Goal: Check status: Check status

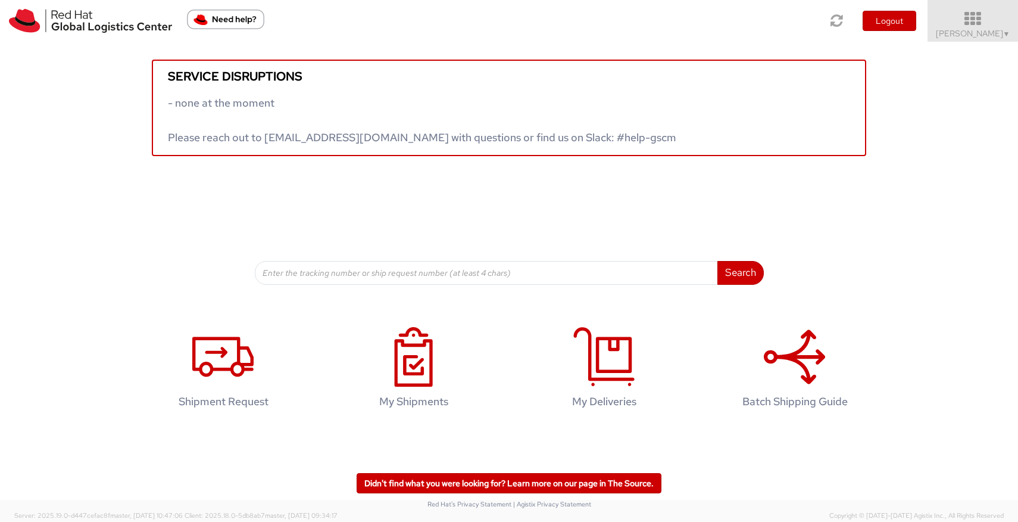
click at [981, 16] on icon at bounding box center [973, 19] width 104 height 17
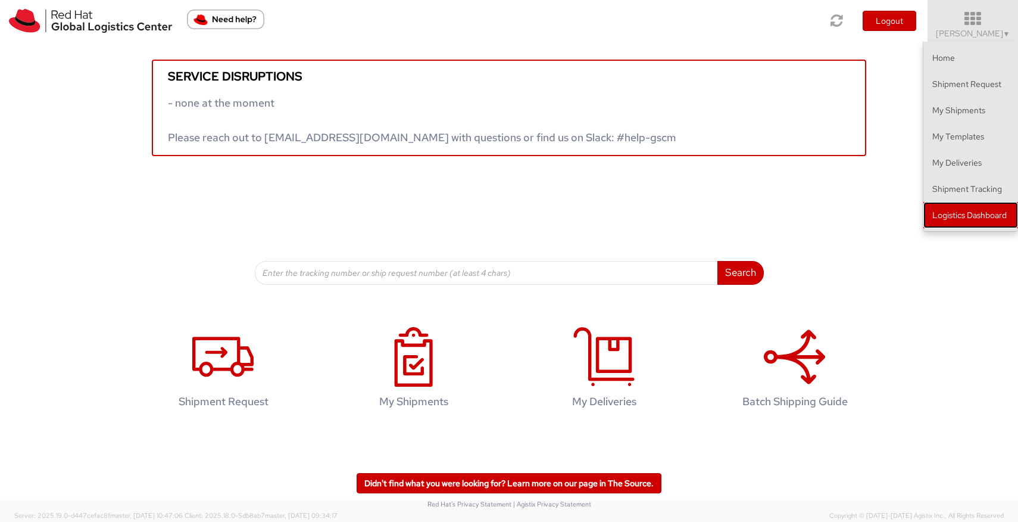
click at [972, 225] on link "Logistics Dashboard" at bounding box center [970, 215] width 95 height 26
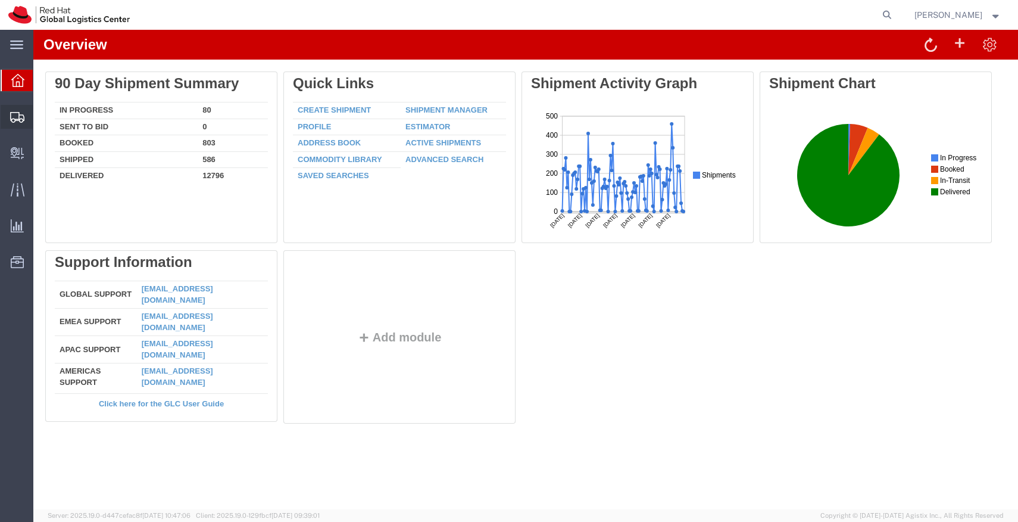
click at [41, 118] on span "Shipments" at bounding box center [37, 117] width 8 height 24
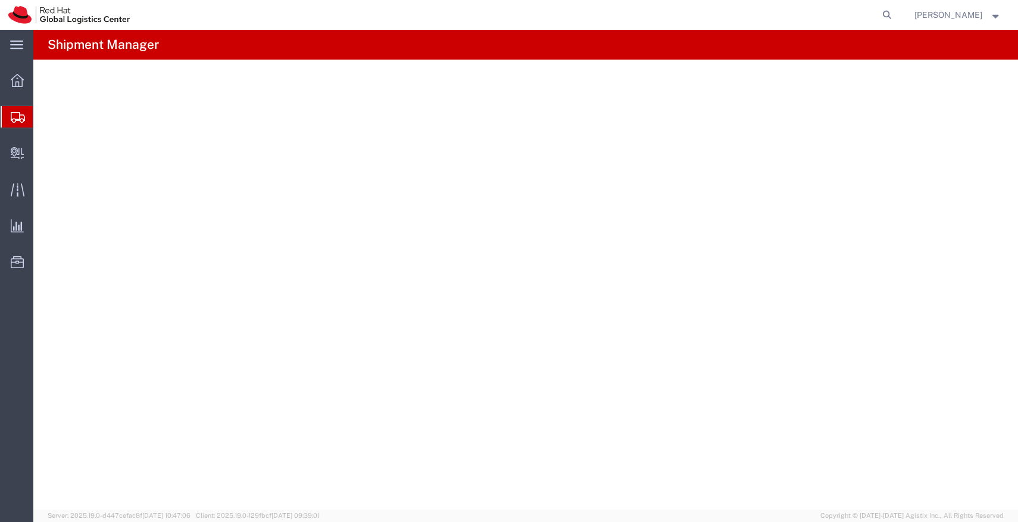
click at [42, 118] on span "Shipments" at bounding box center [38, 117] width 10 height 24
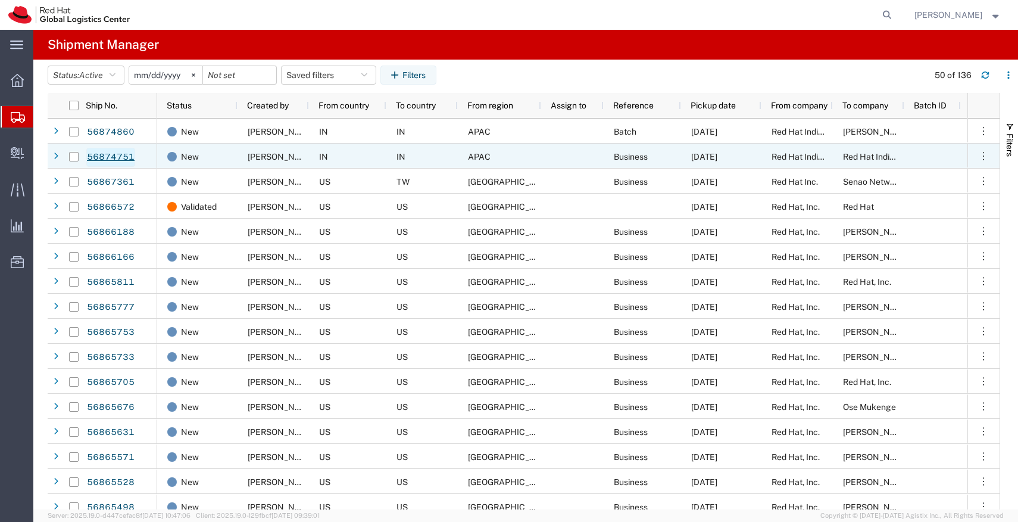
click at [121, 157] on link "56874751" at bounding box center [110, 157] width 49 height 19
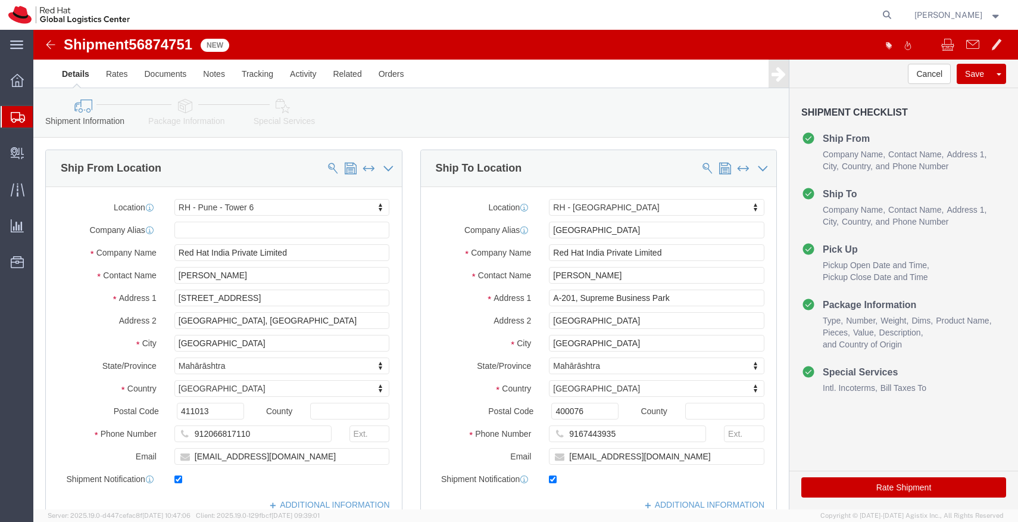
select select "38432"
select select "37986"
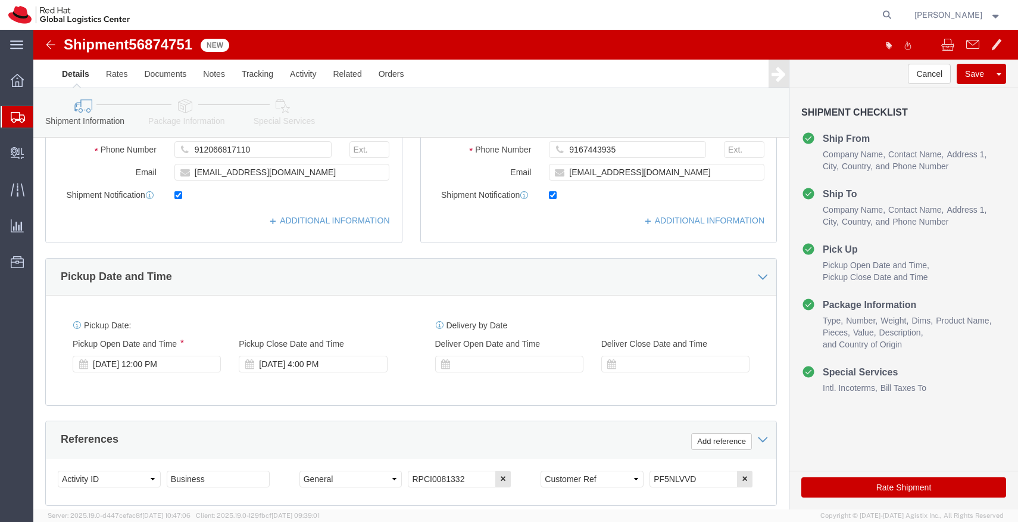
scroll to position [288, 0]
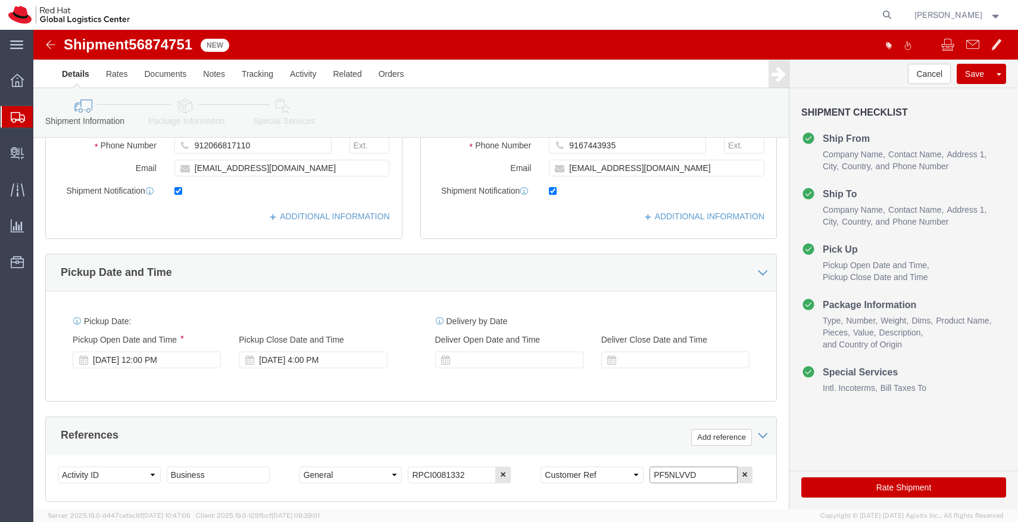
drag, startPoint x: 660, startPoint y: 451, endPoint x: 602, endPoint y: 450, distance: 57.7
click div "Select Account Type Activity ID Airline Appointment Number ASN Batch Request # …"
drag, startPoint x: 659, startPoint y: 442, endPoint x: 608, endPoint y: 442, distance: 51.2
click div "Select Account Type Activity ID Airline Appointment Number ASN Batch Request # …"
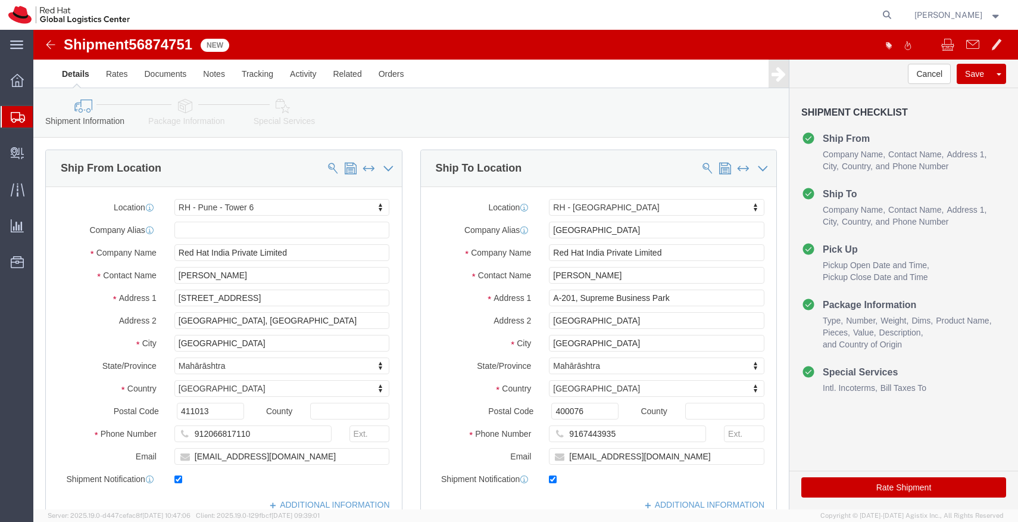
scroll to position [21, 0]
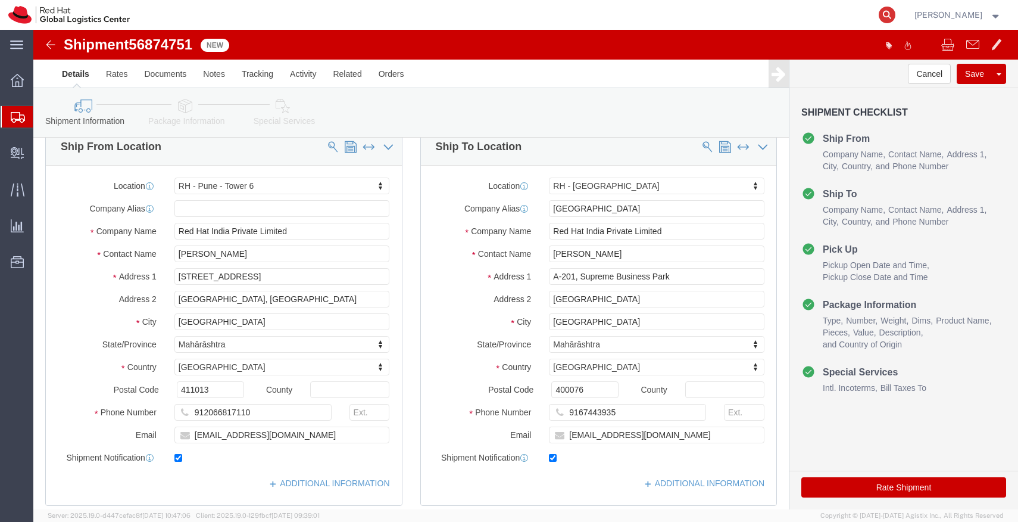
click at [895, 14] on icon at bounding box center [887, 15] width 17 height 17
paste input "53600318693"
type input "53600318693"
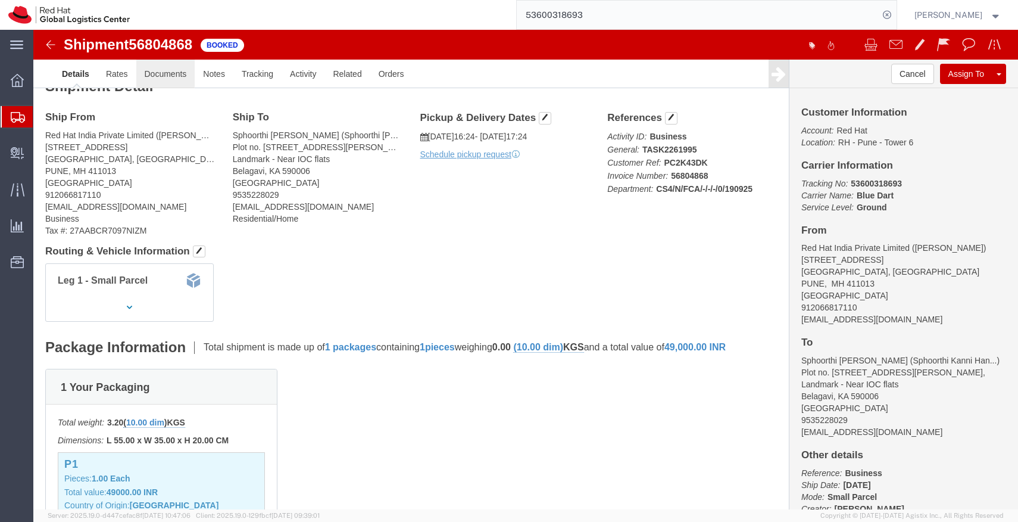
click link "Documents"
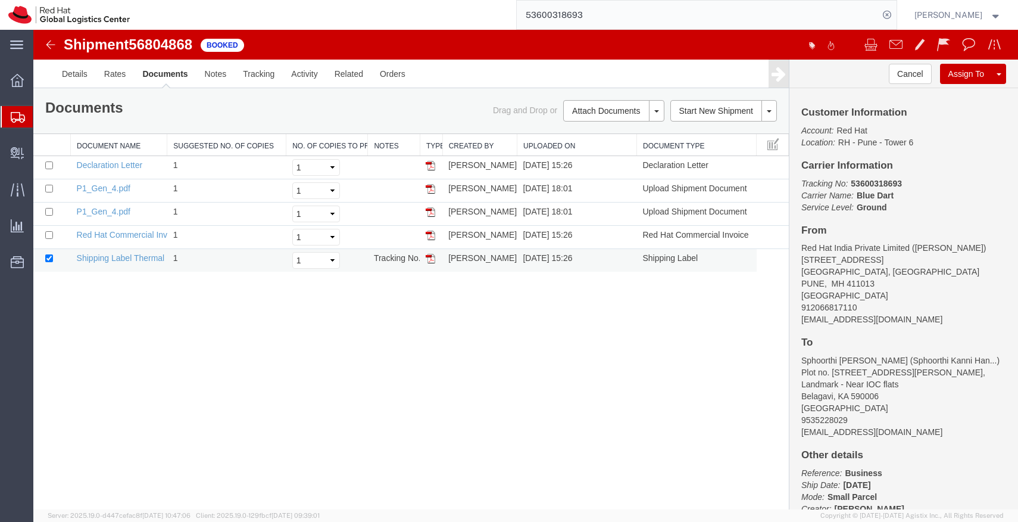
click at [430, 259] on img at bounding box center [431, 259] width 10 height 10
